Goal: Information Seeking & Learning: Learn about a topic

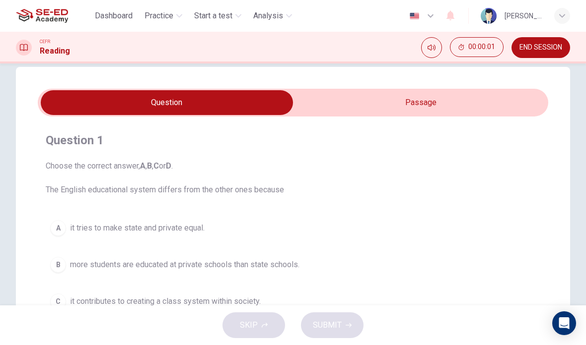
scroll to position [17, 0]
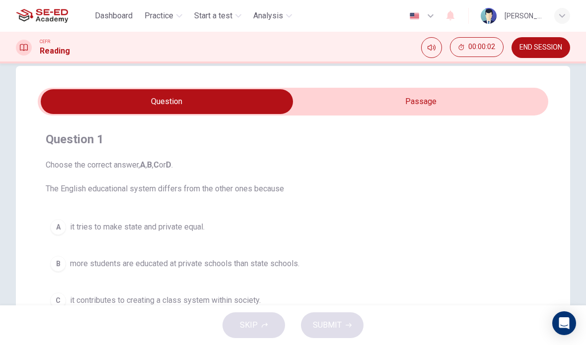
click at [433, 104] on input "checkbox" at bounding box center [166, 101] width 765 height 25
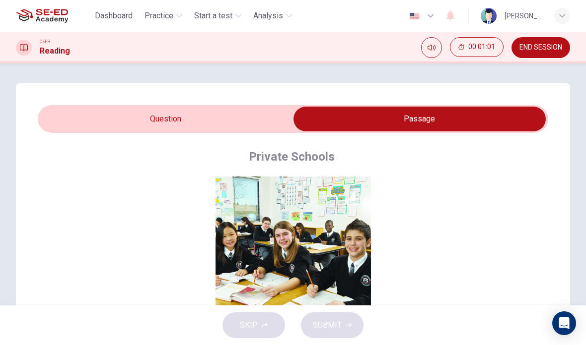
scroll to position [0, 0]
click at [201, 121] on input "checkbox" at bounding box center [419, 119] width 765 height 25
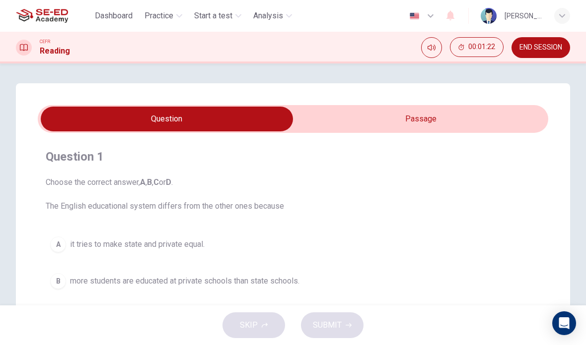
click at [404, 119] on input "checkbox" at bounding box center [166, 119] width 765 height 25
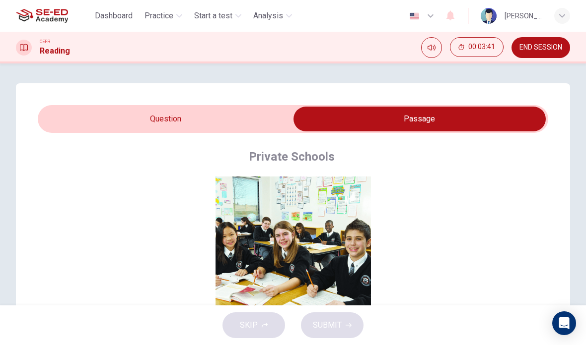
click at [215, 127] on input "checkbox" at bounding box center [419, 119] width 765 height 25
checkbox input "false"
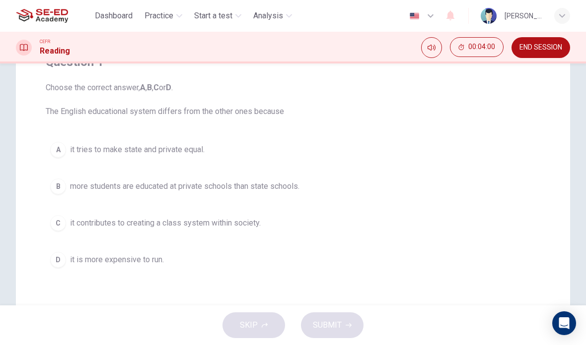
scroll to position [95, 0]
click at [286, 175] on button "B more students are educated at private schools than state schools." at bounding box center [293, 186] width 494 height 25
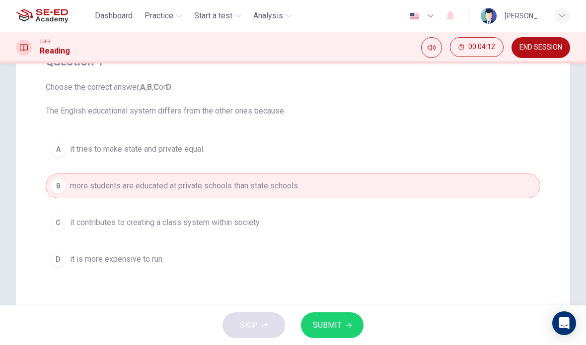
click at [340, 324] on span "SUBMIT" at bounding box center [327, 326] width 29 height 14
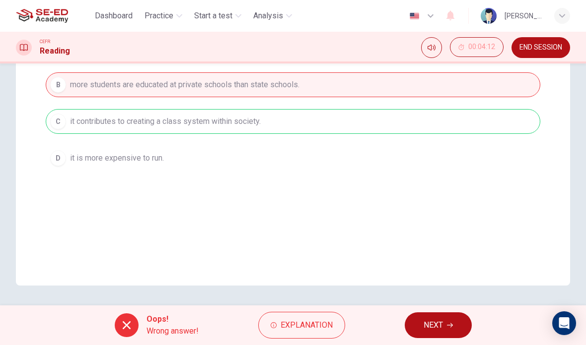
scroll to position [197, 0]
click at [437, 319] on span "NEXT" at bounding box center [432, 326] width 19 height 14
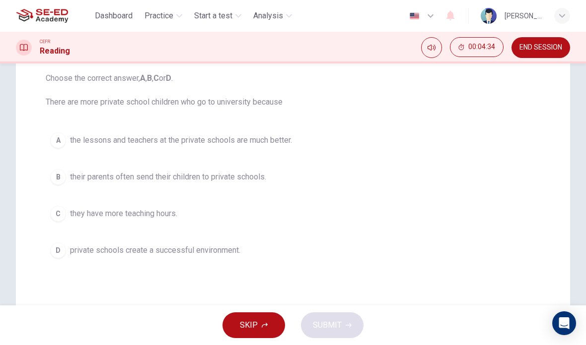
scroll to position [106, 0]
click at [260, 178] on span "their parents often send their children to private schools." at bounding box center [168, 176] width 196 height 12
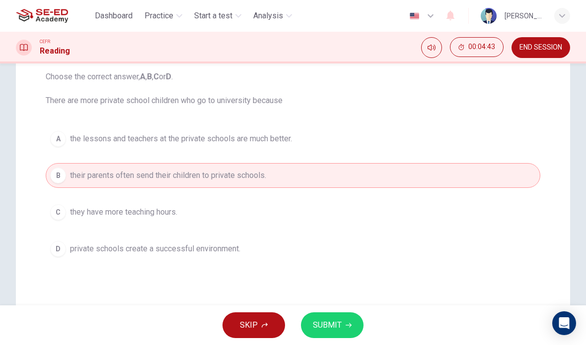
click at [340, 322] on span "SUBMIT" at bounding box center [327, 326] width 29 height 14
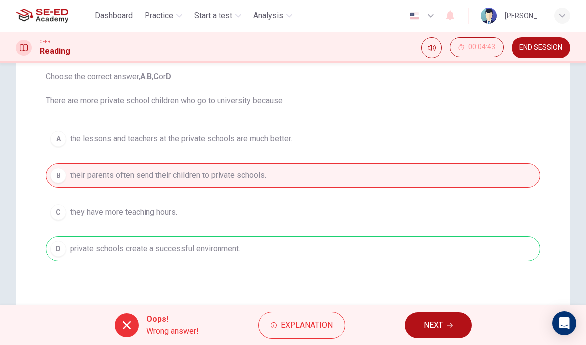
click at [435, 322] on span "NEXT" at bounding box center [432, 326] width 19 height 14
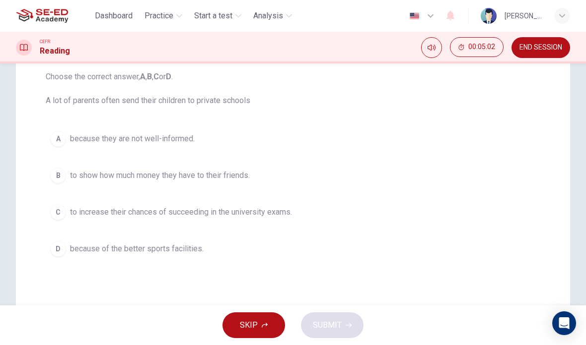
click at [285, 204] on button "C to increase their chances of succeeding in the university exams." at bounding box center [293, 212] width 494 height 25
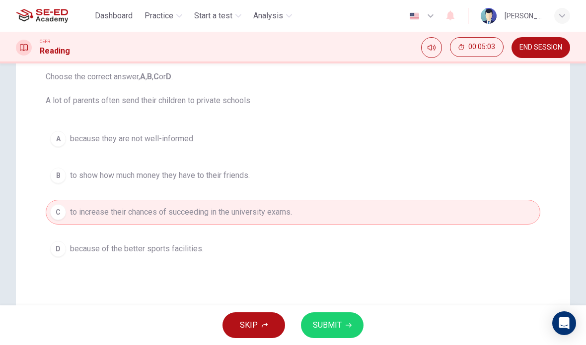
click at [346, 324] on icon "button" at bounding box center [348, 326] width 6 height 6
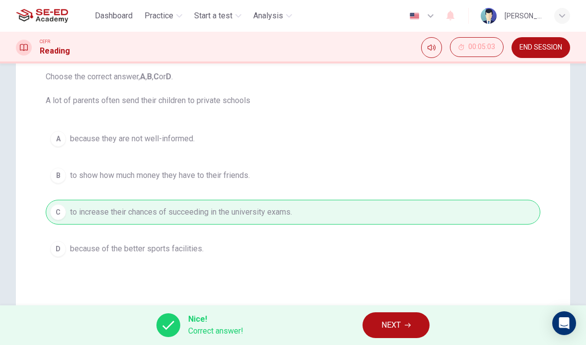
click at [399, 323] on span "NEXT" at bounding box center [390, 326] width 19 height 14
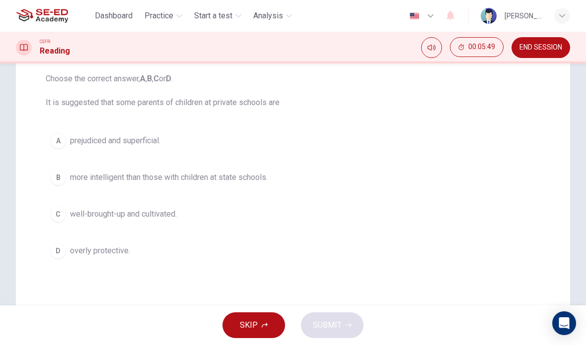
scroll to position [95, 0]
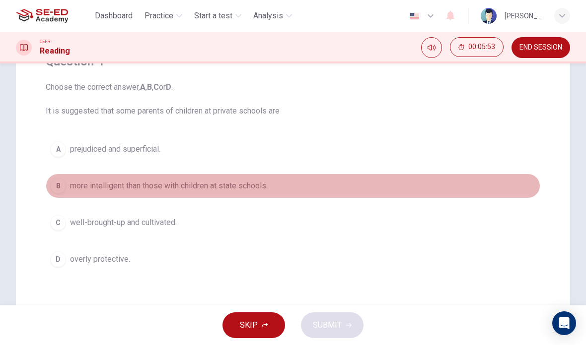
click at [267, 189] on span "more intelligent than those with children at state schools." at bounding box center [169, 186] width 198 height 12
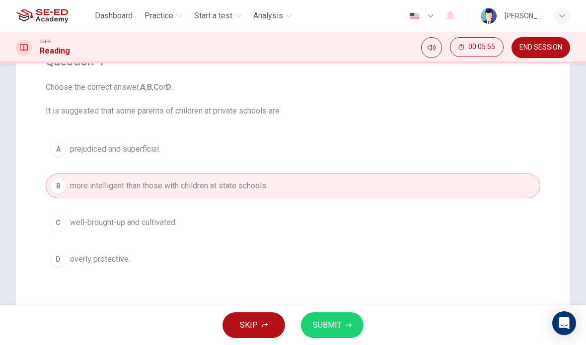
click at [347, 322] on button "SUBMIT" at bounding box center [332, 326] width 63 height 26
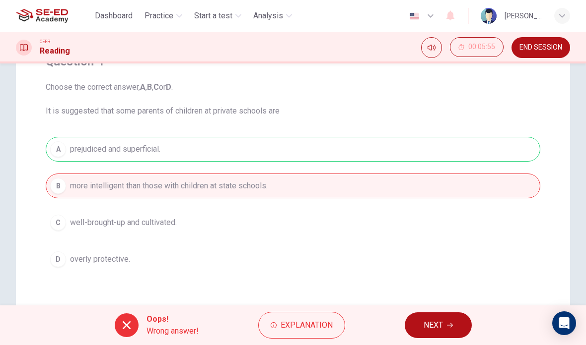
click at [441, 323] on span "NEXT" at bounding box center [432, 326] width 19 height 14
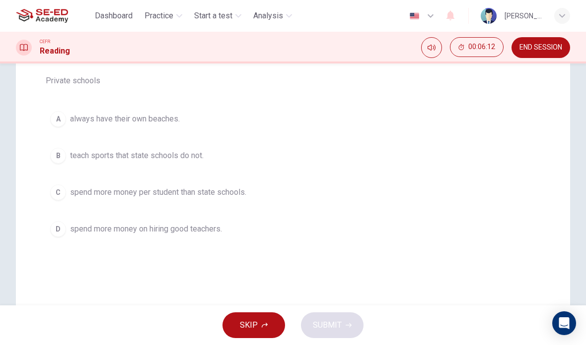
scroll to position [127, 0]
click at [253, 193] on button "C spend more money per student than state schools." at bounding box center [293, 191] width 494 height 25
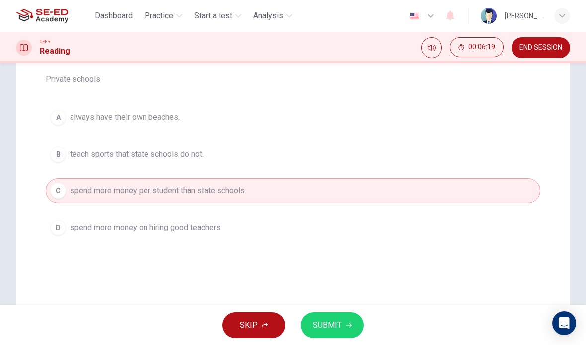
click at [336, 324] on span "SUBMIT" at bounding box center [327, 326] width 29 height 14
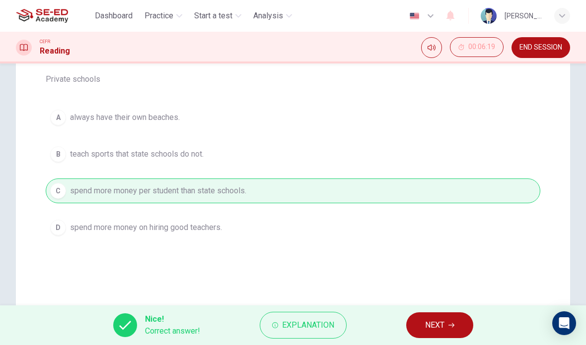
click at [446, 326] on button "NEXT" at bounding box center [439, 326] width 67 height 26
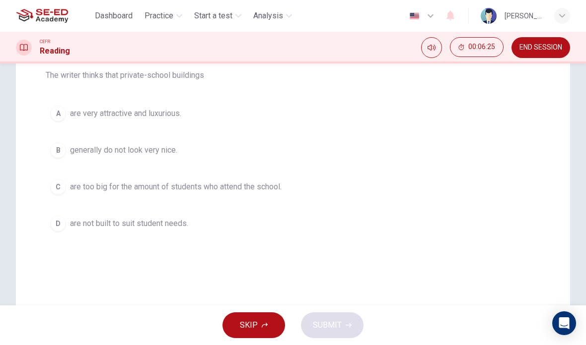
scroll to position [132, 0]
click at [271, 113] on button "A are very attractive and luxurious." at bounding box center [293, 113] width 494 height 25
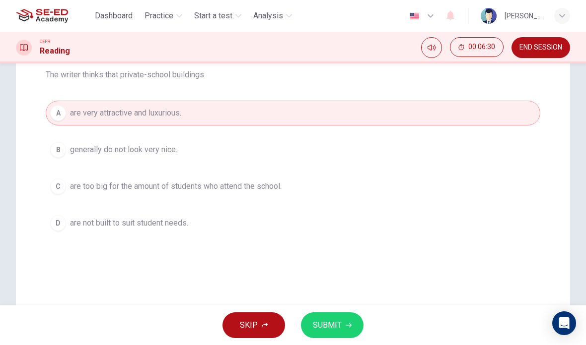
click at [340, 322] on span "SUBMIT" at bounding box center [327, 326] width 29 height 14
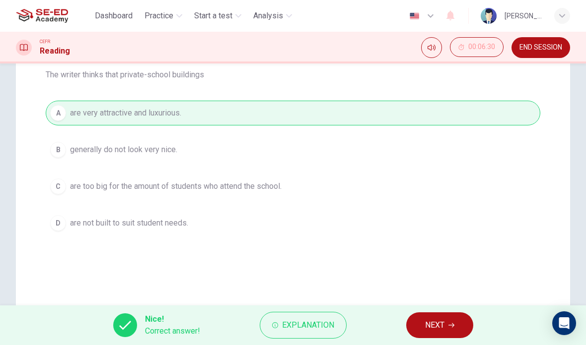
click at [441, 327] on span "NEXT" at bounding box center [434, 326] width 19 height 14
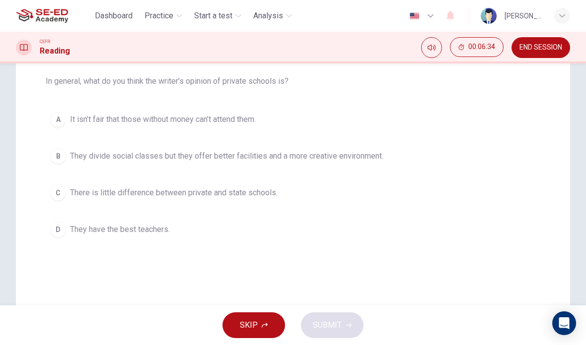
scroll to position [127, 0]
click at [284, 156] on span "They divide social classes but they offer better facilities and a more creative…" at bounding box center [226, 155] width 313 height 12
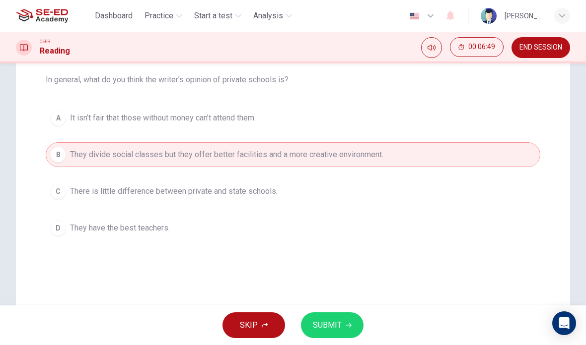
click at [344, 313] on button "SUBMIT" at bounding box center [332, 326] width 63 height 26
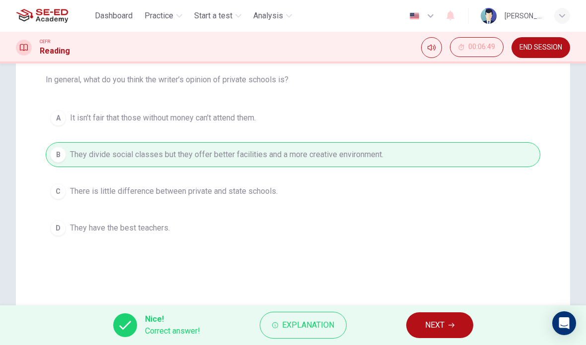
click at [450, 314] on button "NEXT" at bounding box center [439, 326] width 67 height 26
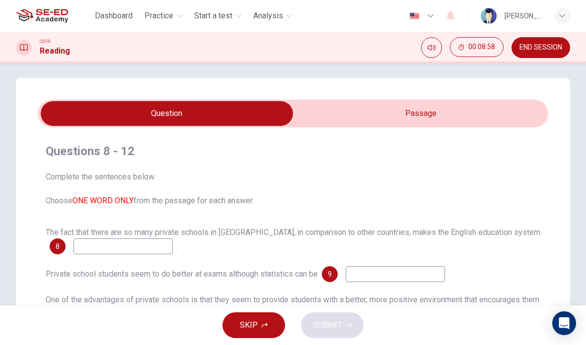
scroll to position [5, 0]
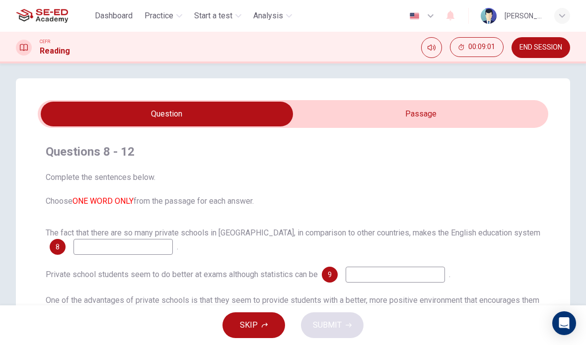
click at [147, 246] on input at bounding box center [122, 247] width 99 height 16
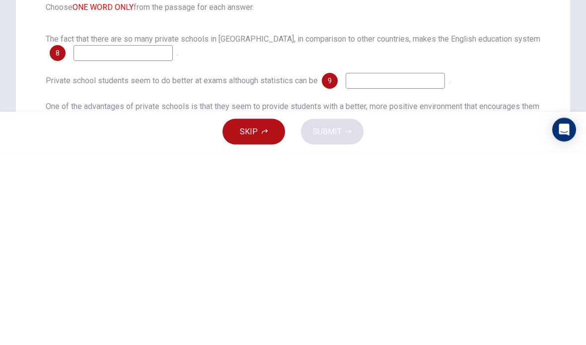
click at [514, 227] on div "The fact that there are so many private schools in [GEOGRAPHIC_DATA], in compar…" at bounding box center [293, 241] width 494 height 28
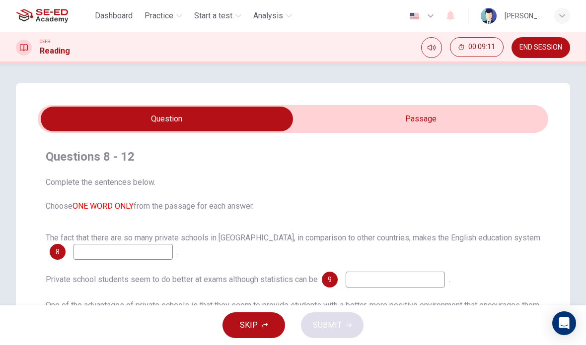
scroll to position [0, 0]
click at [268, 325] on button "SKIP" at bounding box center [253, 326] width 63 height 26
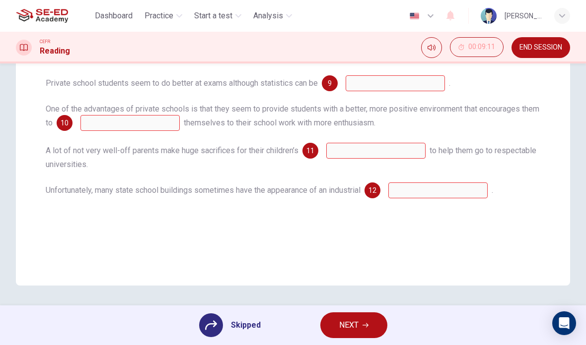
scroll to position [197, 0]
click at [364, 325] on icon "button" at bounding box center [365, 326] width 6 height 6
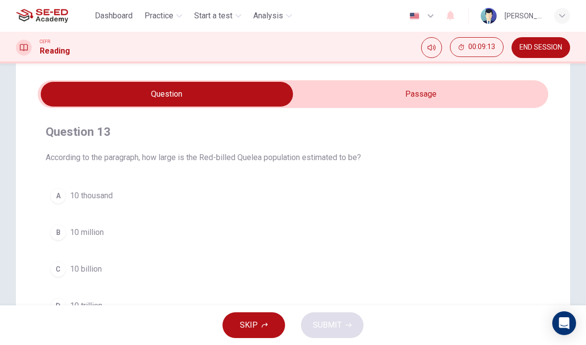
scroll to position [25, 0]
click at [477, 91] on input "checkbox" at bounding box center [166, 93] width 765 height 25
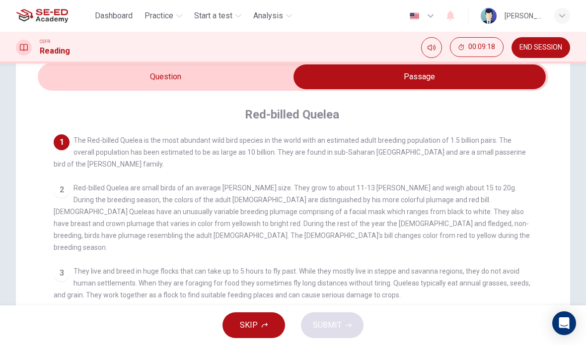
scroll to position [43, 0]
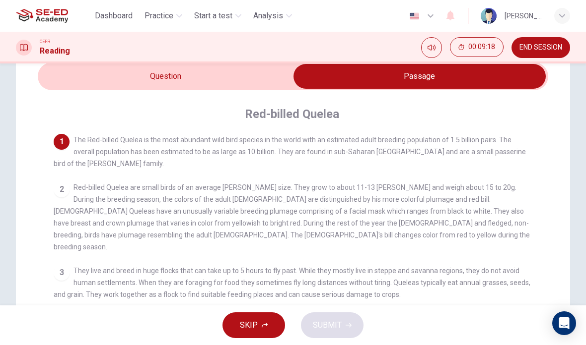
click at [212, 72] on input "checkbox" at bounding box center [419, 76] width 765 height 25
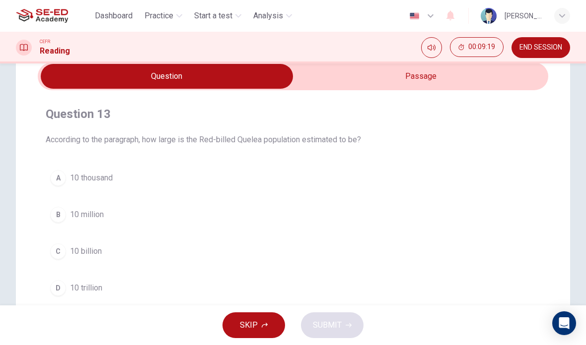
click at [278, 173] on button "A 10 thousand" at bounding box center [293, 178] width 494 height 25
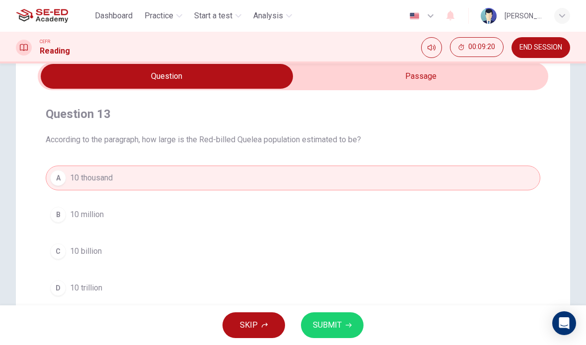
click at [227, 214] on button "B 10 million" at bounding box center [293, 215] width 494 height 25
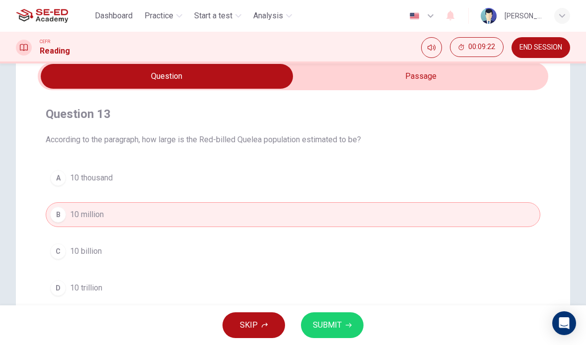
click at [426, 71] on input "checkbox" at bounding box center [166, 76] width 765 height 25
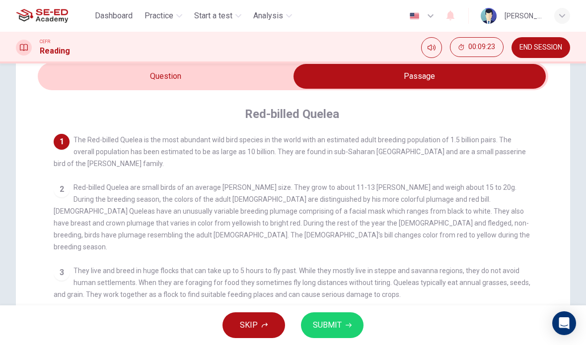
click at [235, 75] on input "checkbox" at bounding box center [419, 76] width 765 height 25
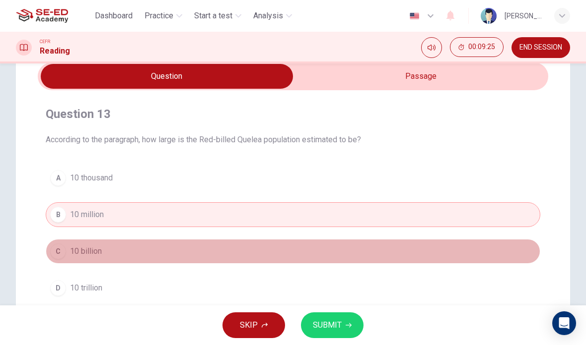
click at [261, 248] on button "C 10 billion" at bounding box center [293, 251] width 494 height 25
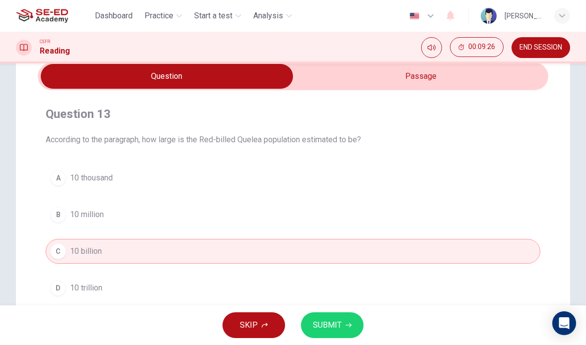
click at [342, 322] on button "SUBMIT" at bounding box center [332, 326] width 63 height 26
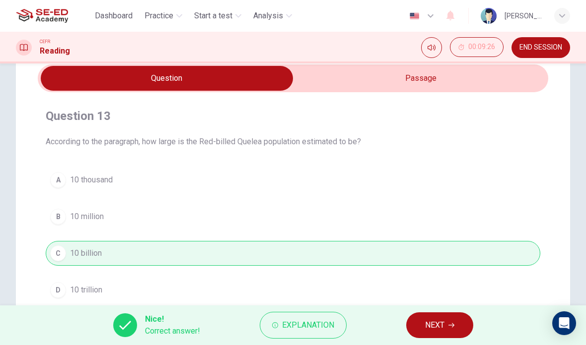
scroll to position [39, 0]
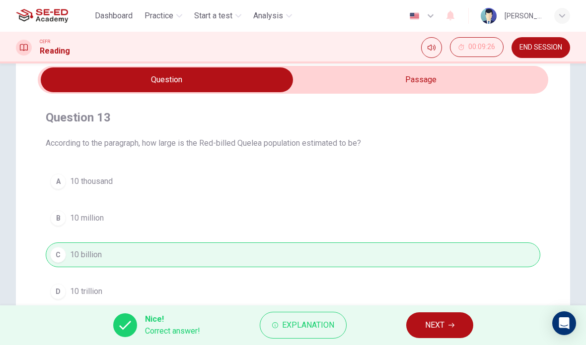
click at [440, 328] on span "NEXT" at bounding box center [434, 326] width 19 height 14
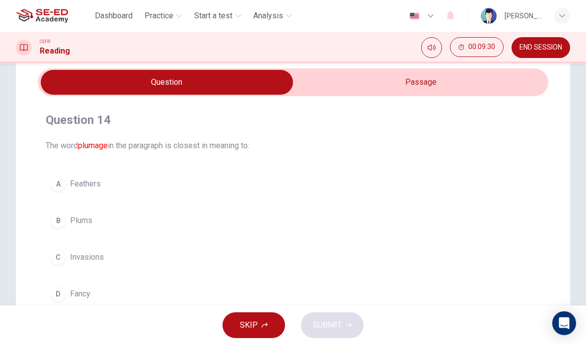
scroll to position [49, 0]
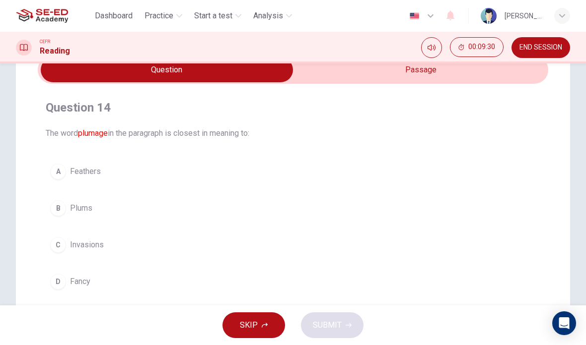
click at [416, 69] on input "checkbox" at bounding box center [166, 70] width 765 height 25
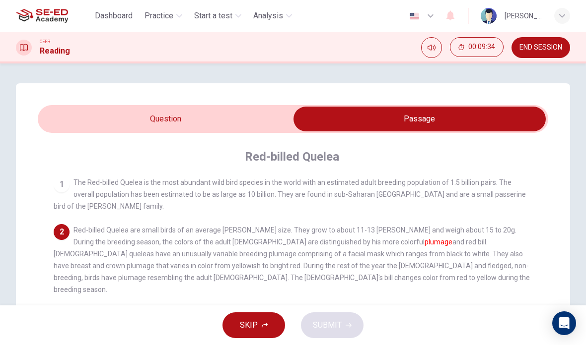
scroll to position [0, 0]
click at [212, 112] on input "checkbox" at bounding box center [419, 119] width 765 height 25
checkbox input "false"
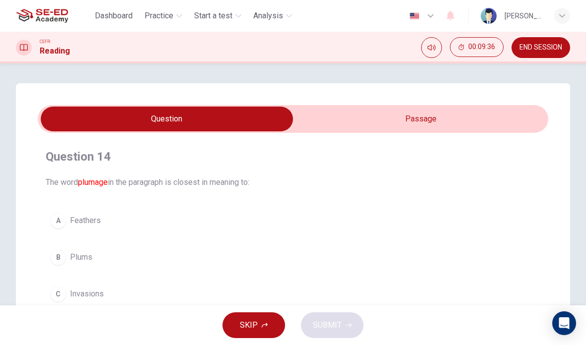
click at [226, 18] on span "Start a test" at bounding box center [213, 16] width 38 height 12
click at [173, 17] on span "Practice" at bounding box center [158, 16] width 29 height 12
click at [171, 20] on span "Practice" at bounding box center [158, 16] width 29 height 12
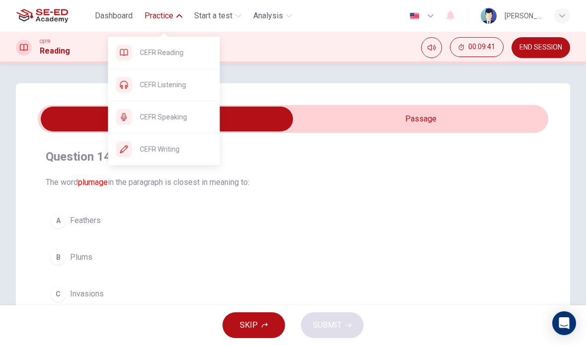
click at [197, 86] on span "CEFR Listening" at bounding box center [176, 85] width 72 height 12
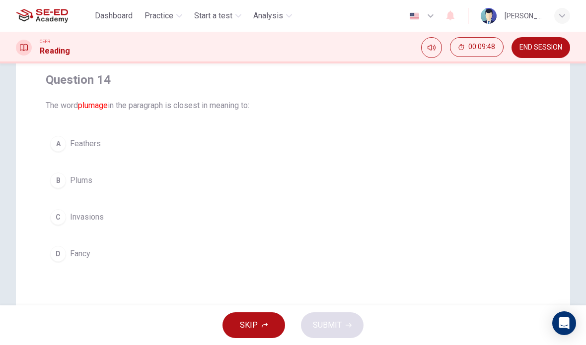
scroll to position [77, 0]
click at [143, 222] on button "C Invasions" at bounding box center [293, 217] width 494 height 25
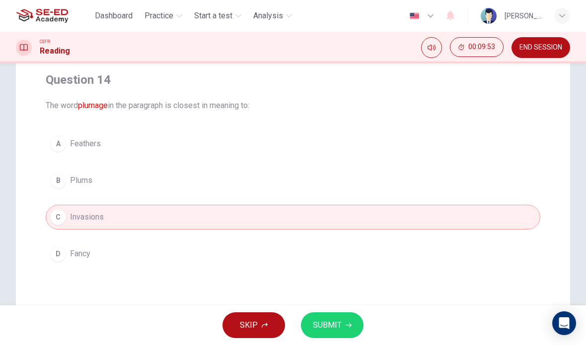
click at [341, 321] on button "SUBMIT" at bounding box center [332, 326] width 63 height 26
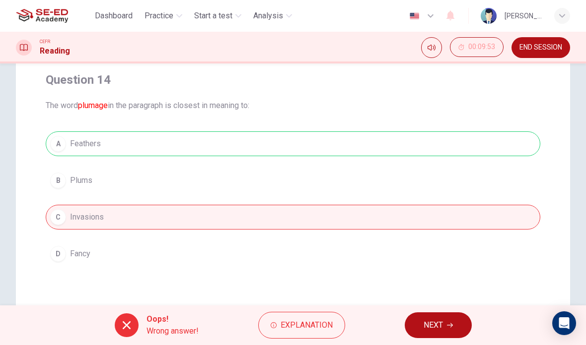
click at [444, 322] on button "NEXT" at bounding box center [438, 326] width 67 height 26
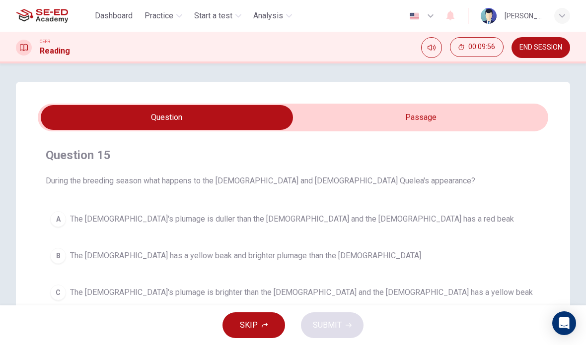
scroll to position [2, 0]
